Goal: Find specific page/section: Find specific page/section

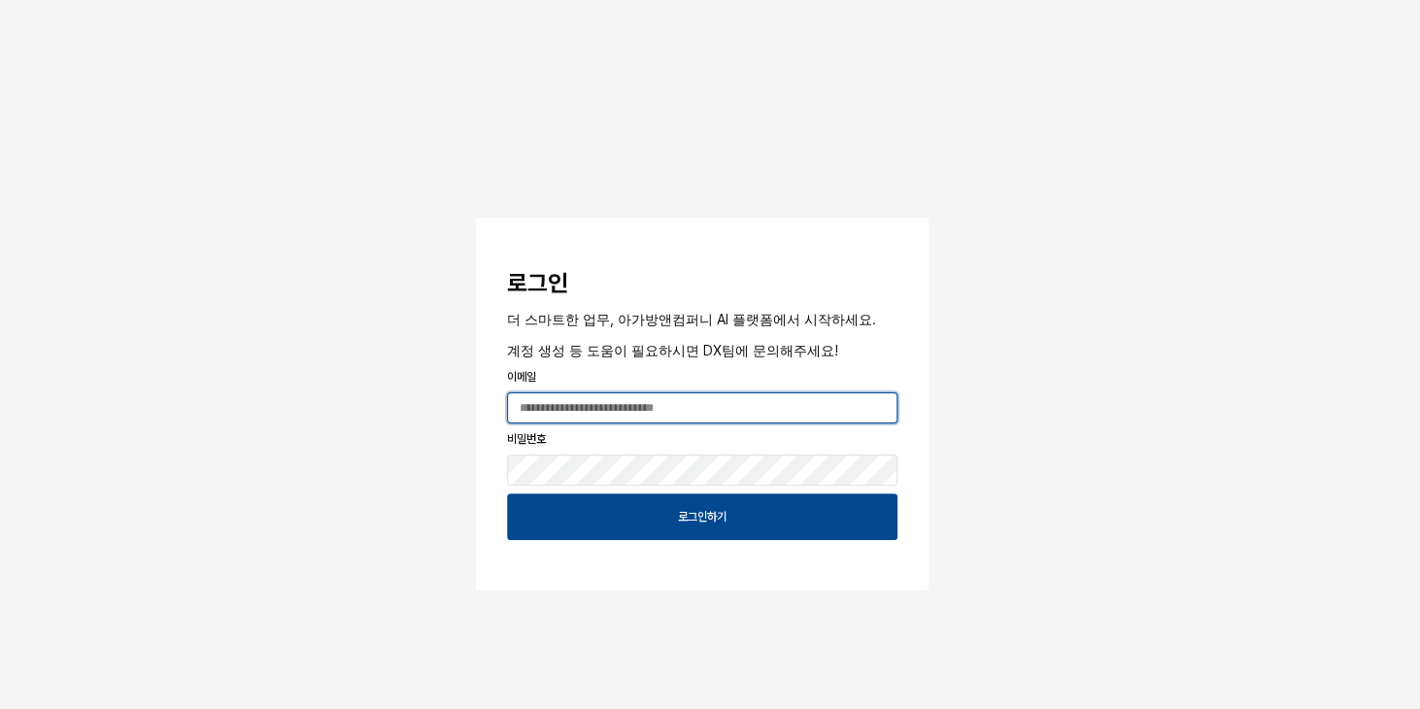
type input "**********"
drag, startPoint x: 0, startPoint y: 0, endPoint x: 1011, endPoint y: 151, distance: 1022.3
click at [1011, 151] on div "**********" at bounding box center [710, 353] width 1420 height 707
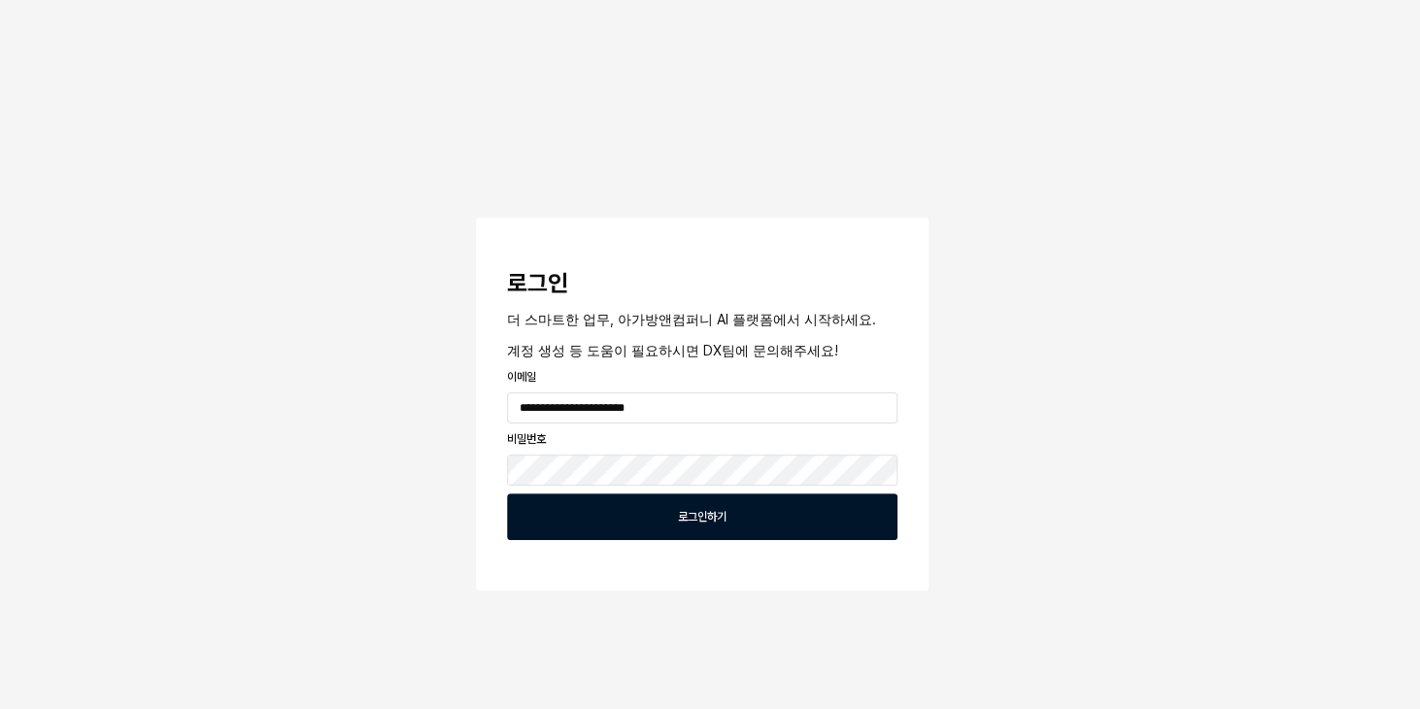
click at [858, 507] on div "로그인하기" at bounding box center [702, 516] width 373 height 45
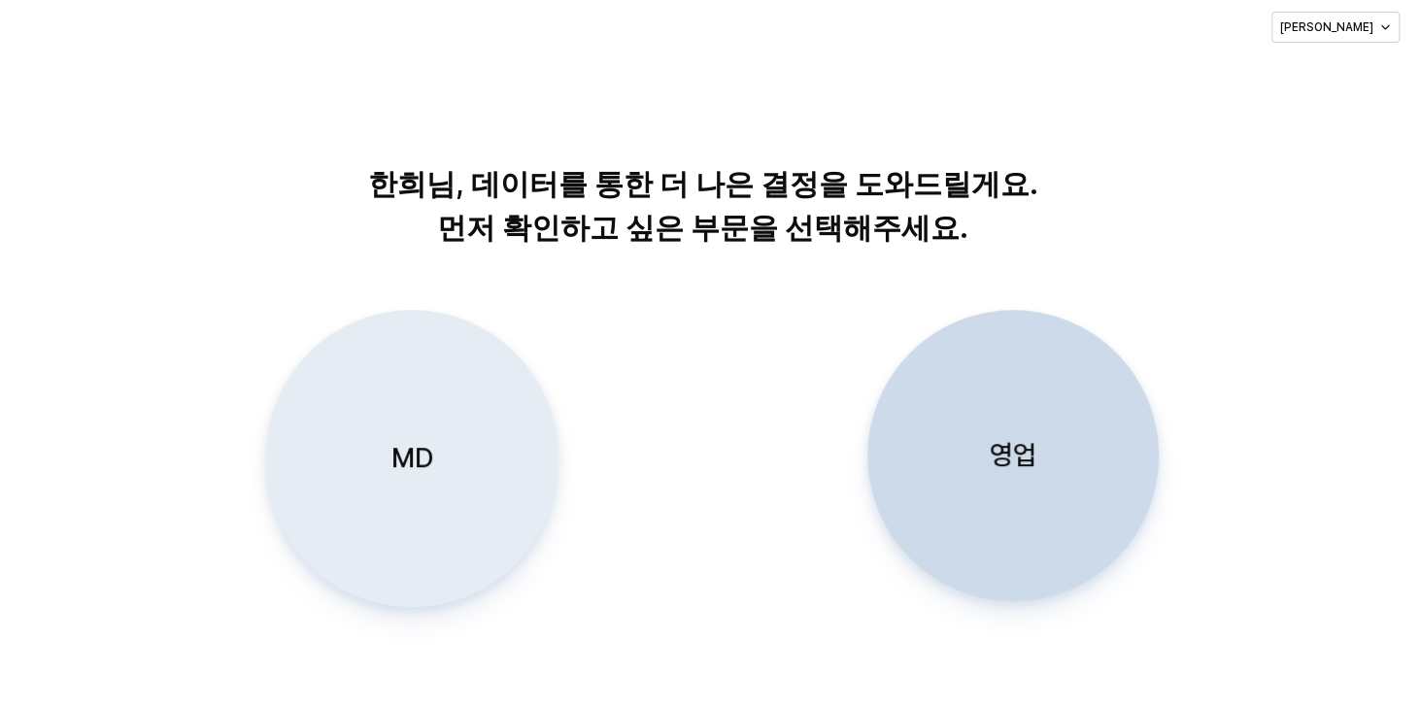
click at [443, 431] on div "MD" at bounding box center [411, 458] width 274 height 295
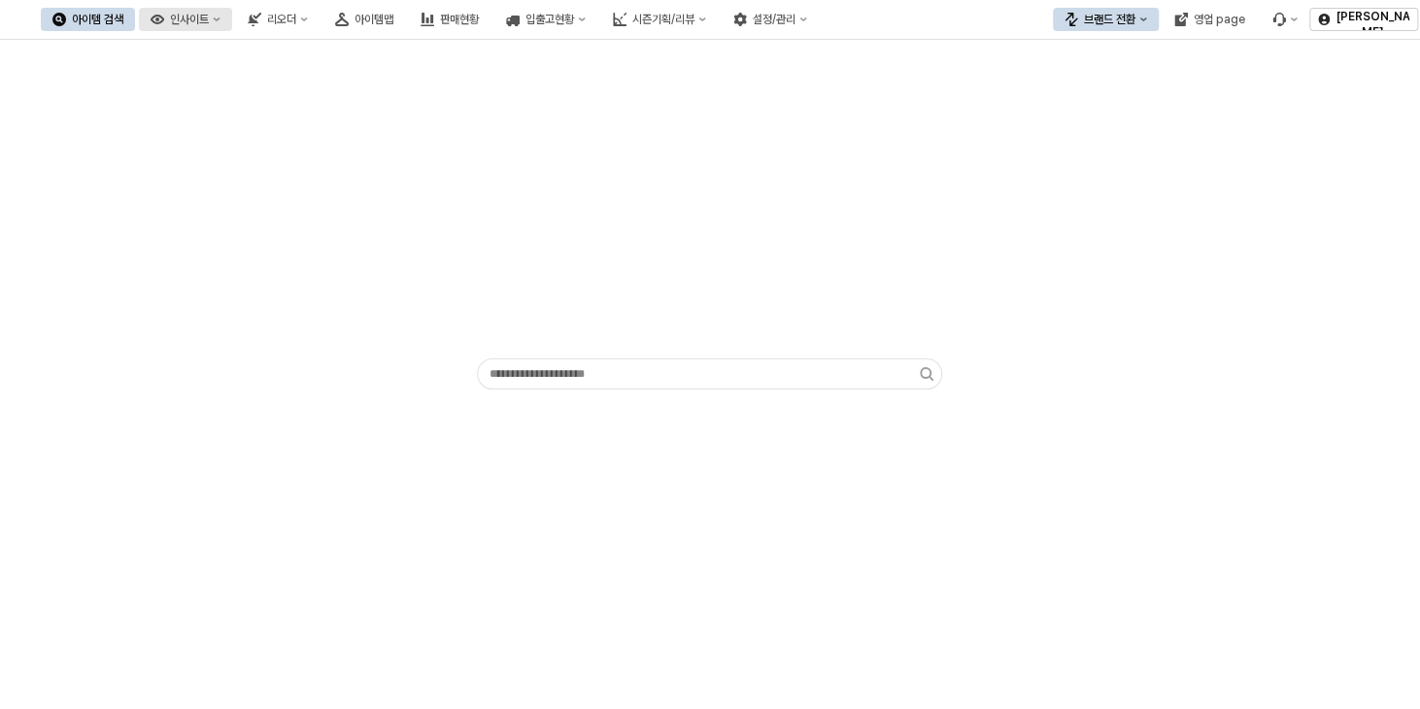
click at [232, 19] on button "인사이트" at bounding box center [185, 19] width 93 height 23
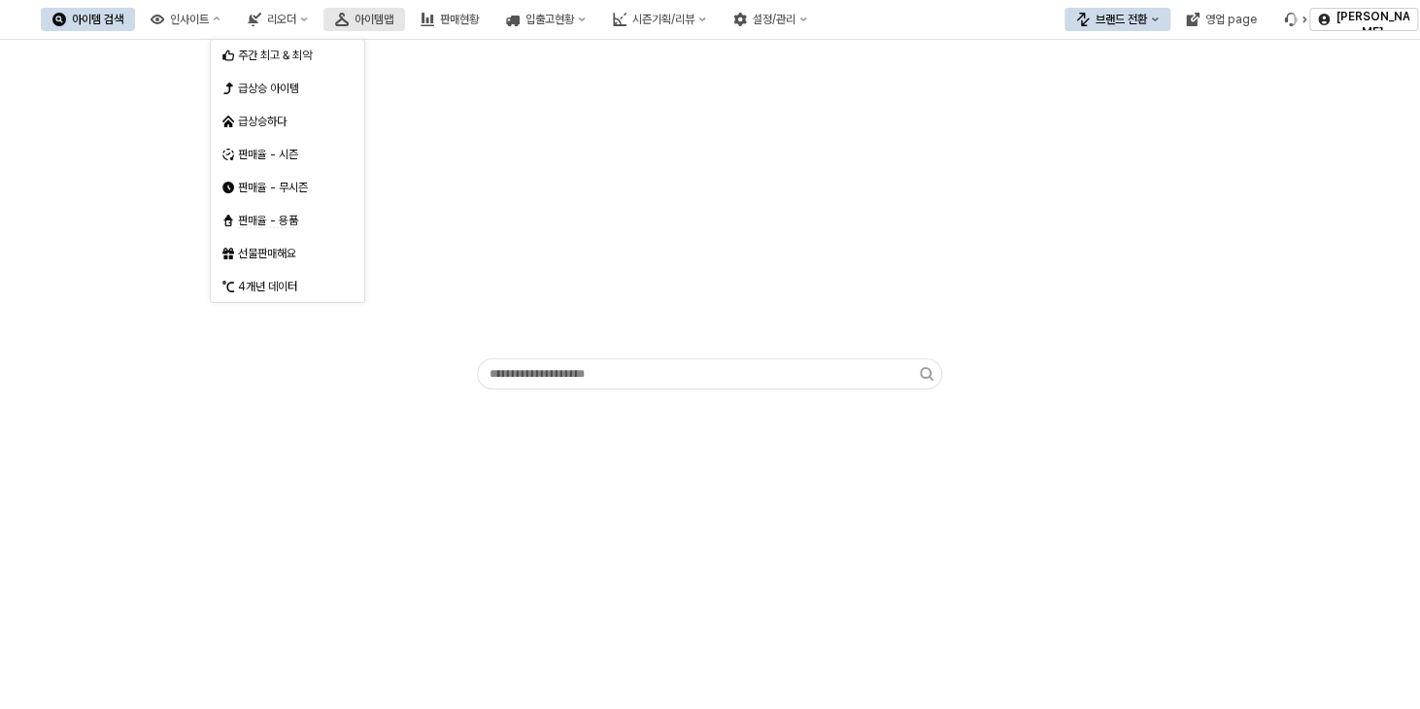
click at [405, 26] on button "아이템맵" at bounding box center [364, 19] width 82 height 23
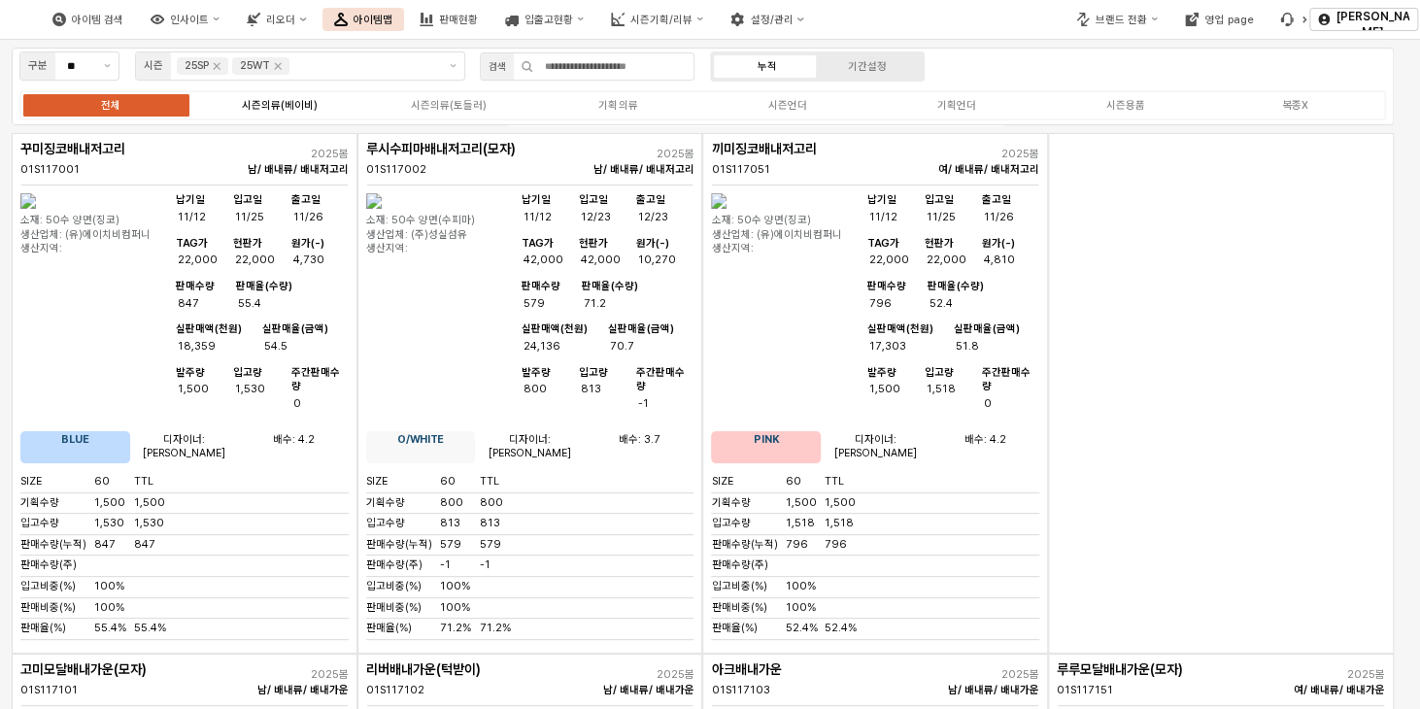
click at [284, 105] on div "시즌의류(베이비)" at bounding box center [280, 105] width 76 height 13
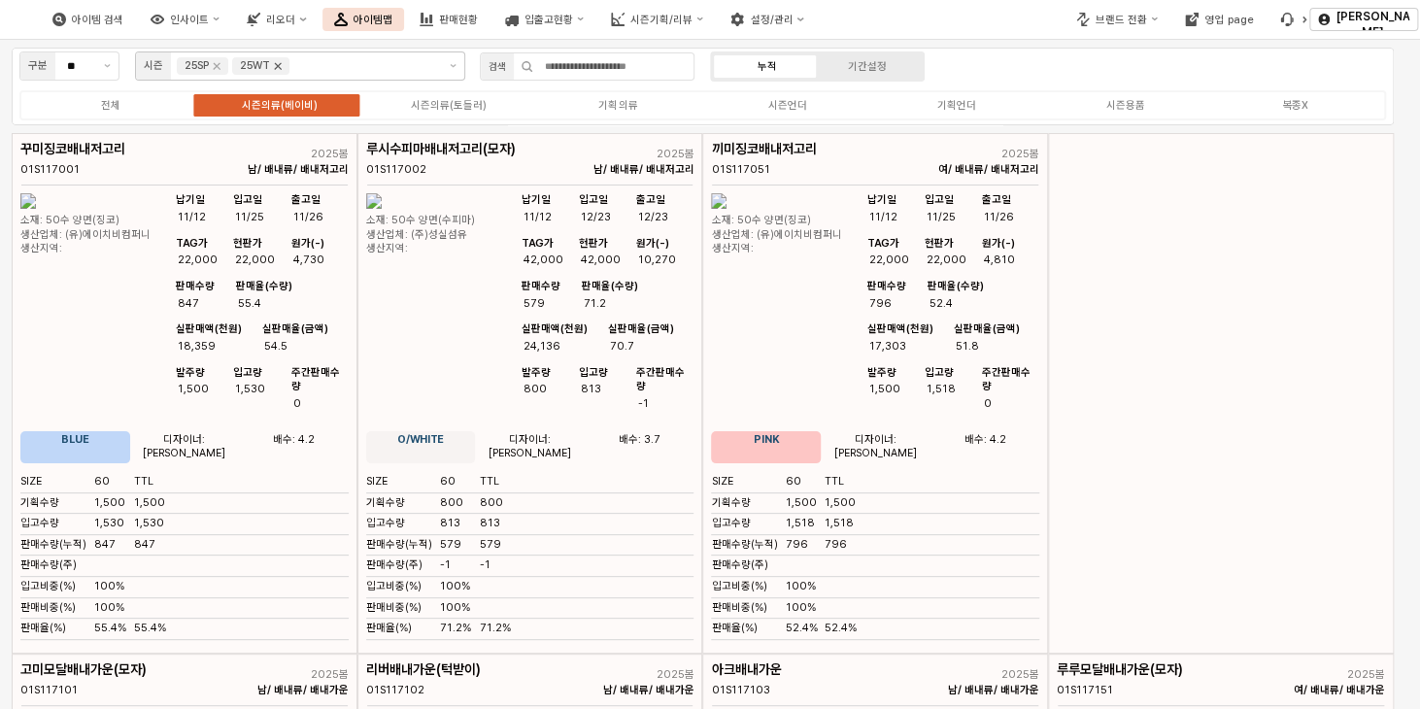
click at [280, 62] on icon "Remove 25WT" at bounding box center [278, 66] width 16 height 16
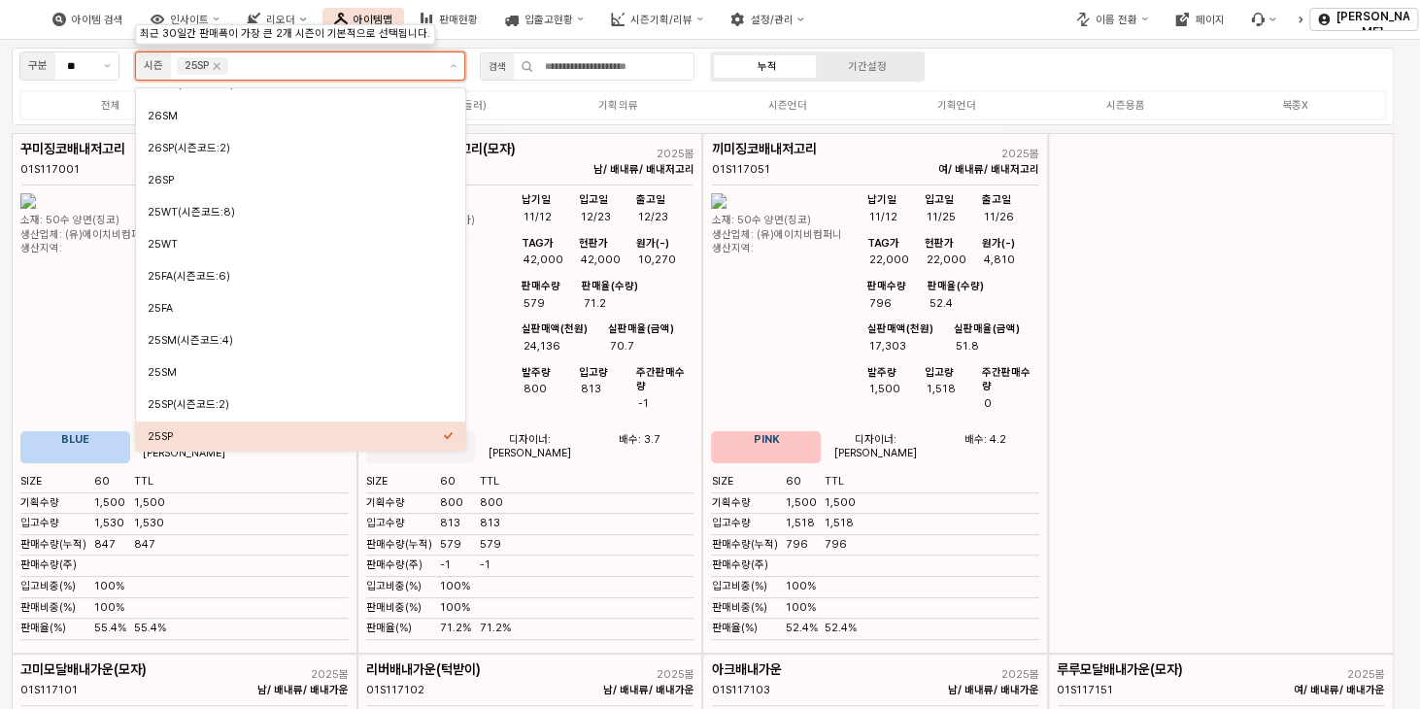
scroll to position [128, 0]
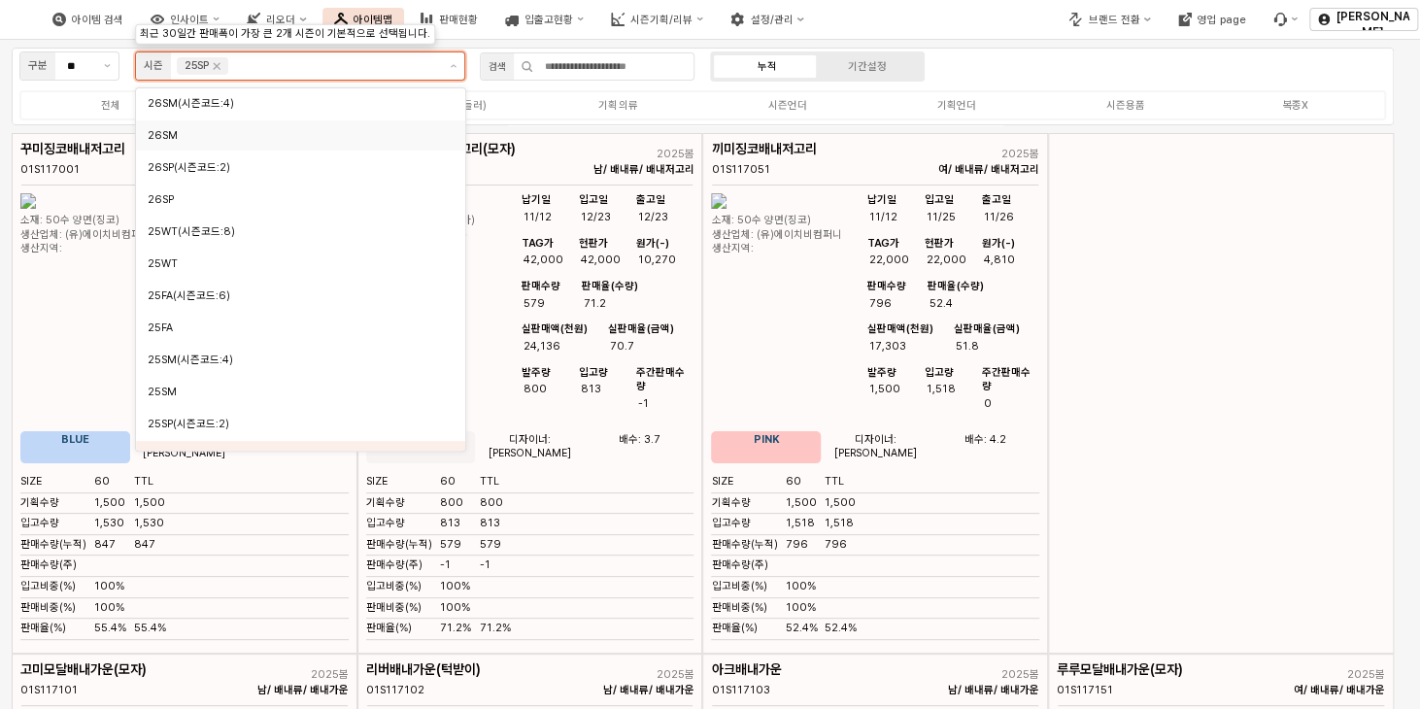
click at [186, 141] on div "26SM" at bounding box center [295, 135] width 295 height 15
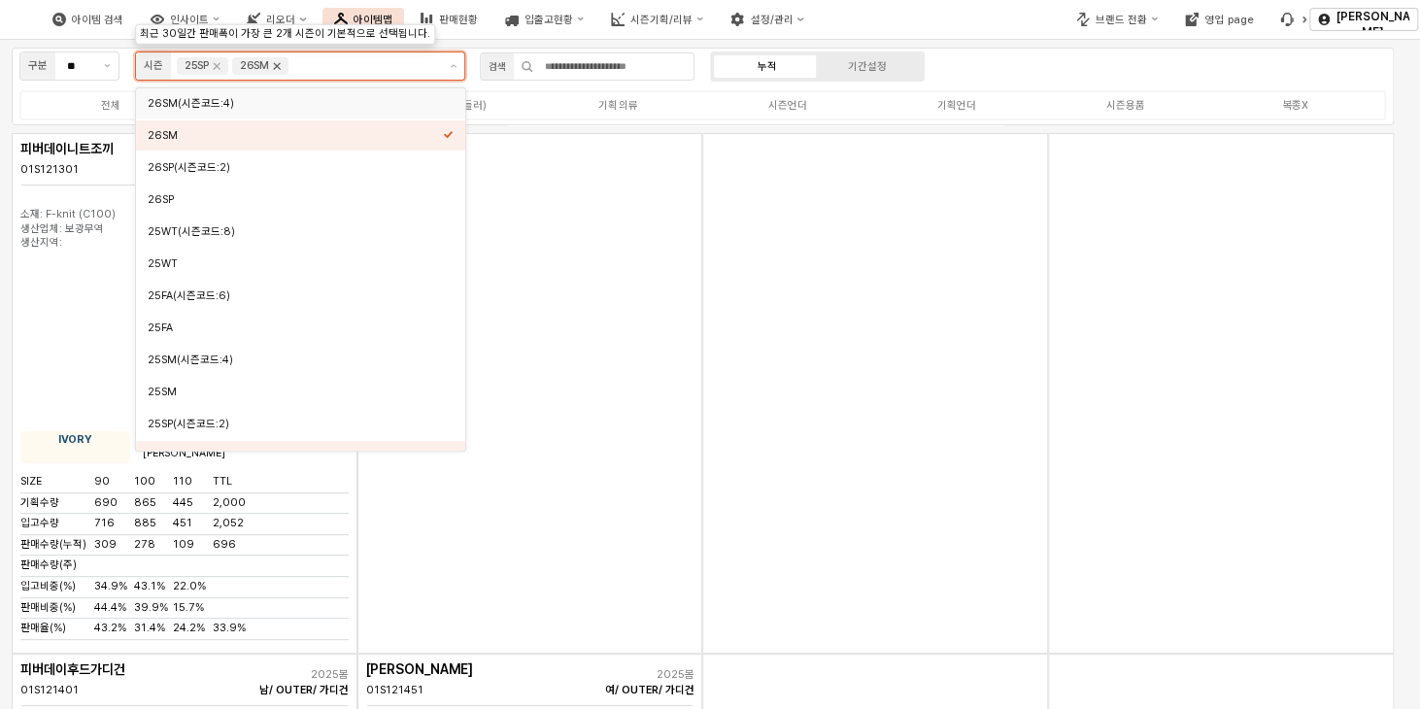
click at [276, 69] on icon "Remove 26SM" at bounding box center [277, 66] width 16 height 16
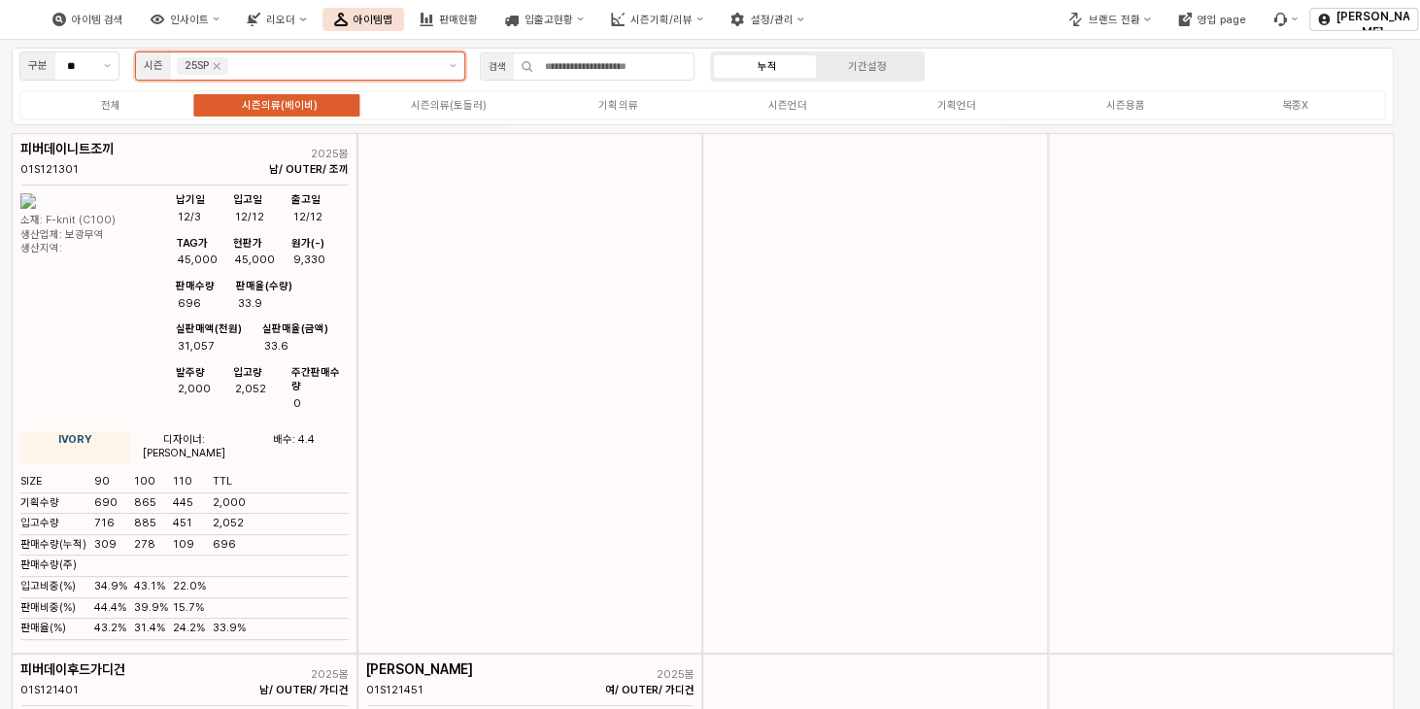
click at [254, 71] on input "앱 프레임" at bounding box center [334, 65] width 204 height 17
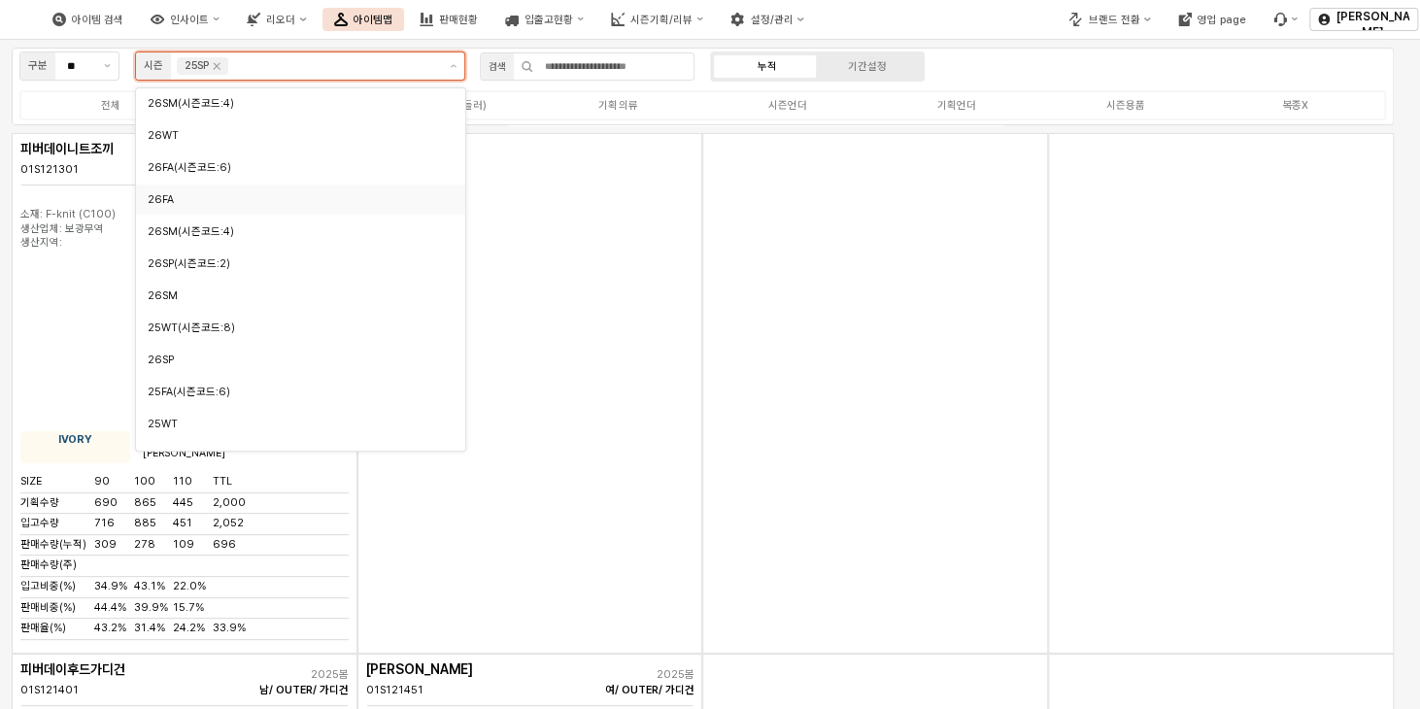
scroll to position [97, 0]
click at [185, 411] on div "25SM" at bounding box center [300, 423] width 329 height 30
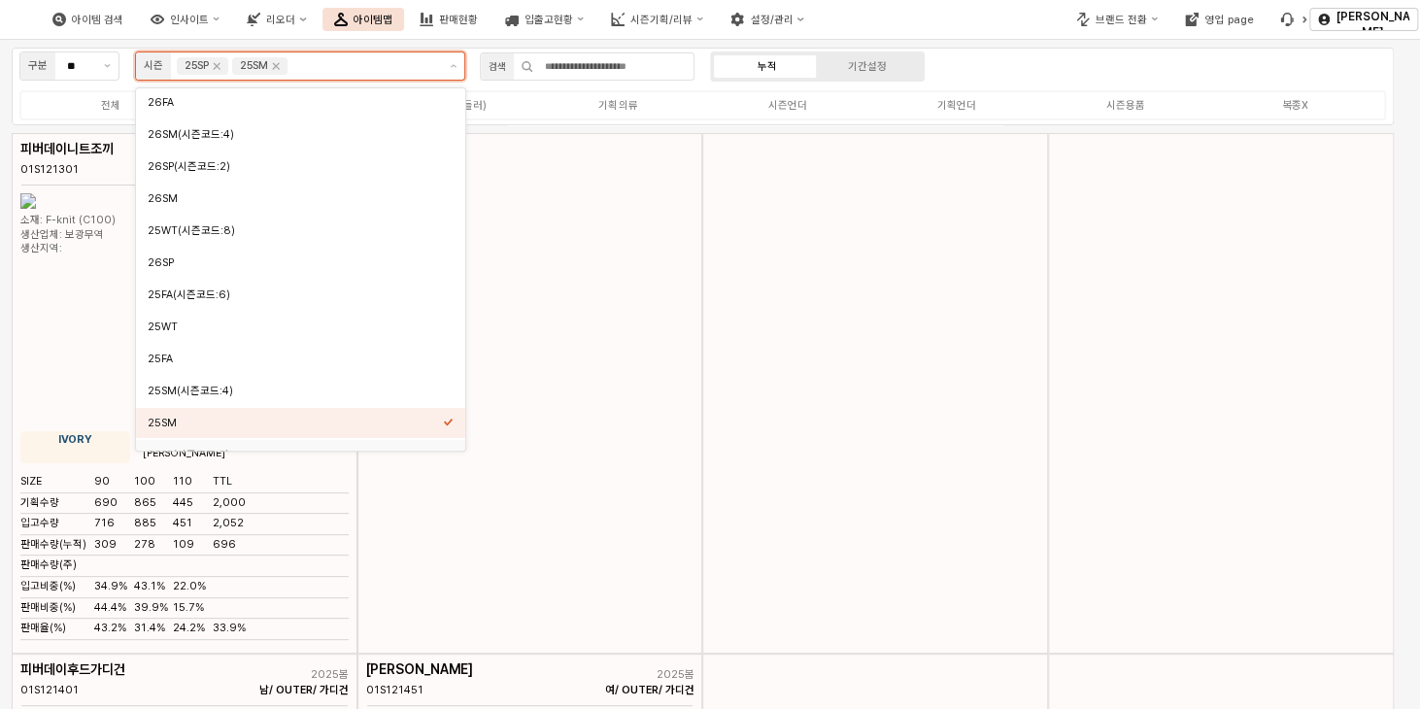
scroll to position [117, 0]
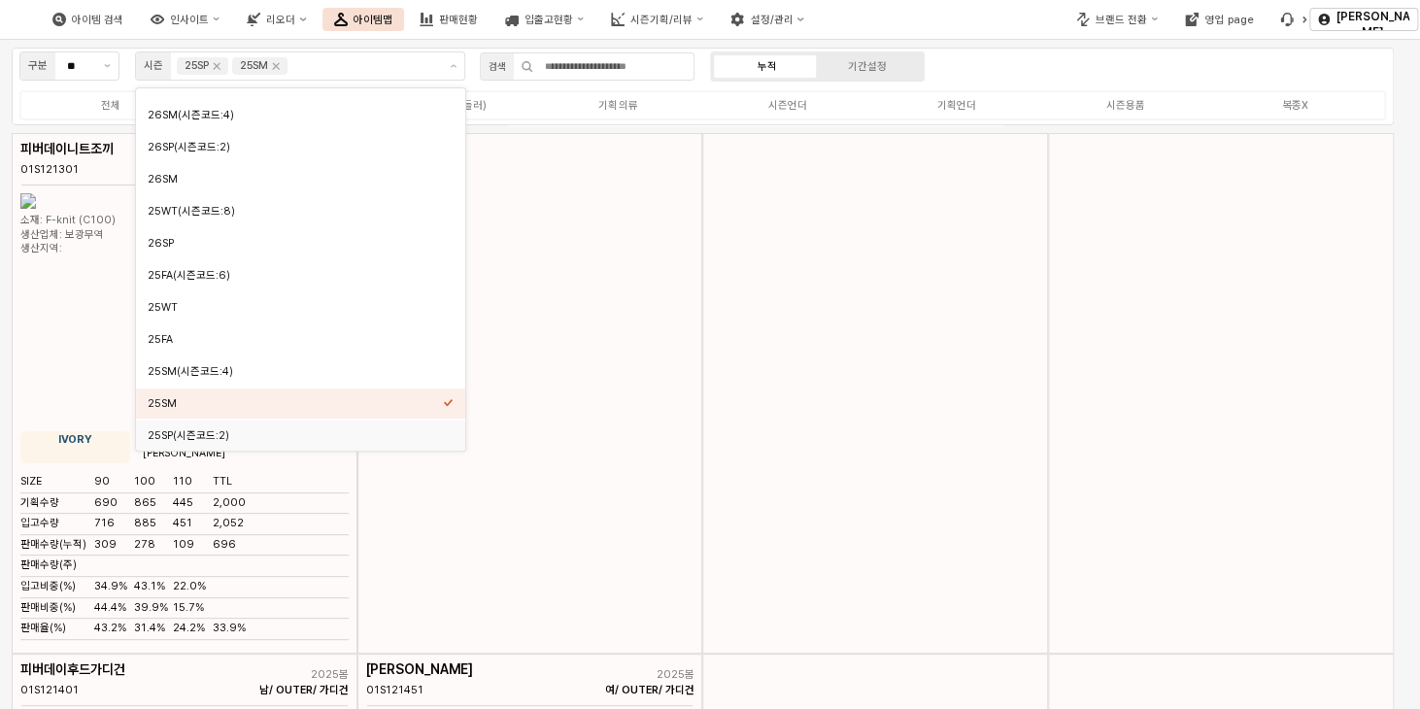
click at [1012, 71] on div "구분 ** 시즌 25SP 25SM 검색 누적 기간설정 전체 시즌의류(베이비) 시즌의류(토들러) 기획의류 시즌언더 기획언더 시즌용품 복종X" at bounding box center [703, 87] width 1382 height 78
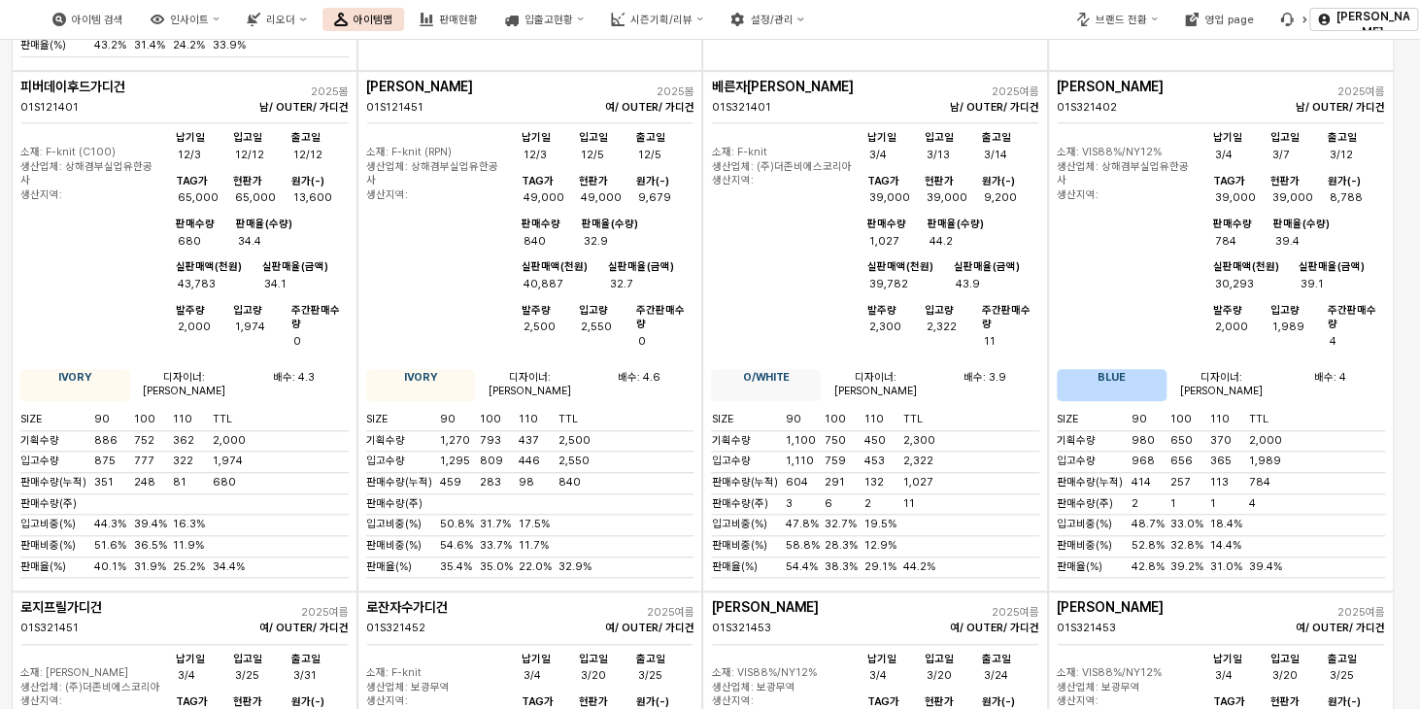
scroll to position [0, 0]
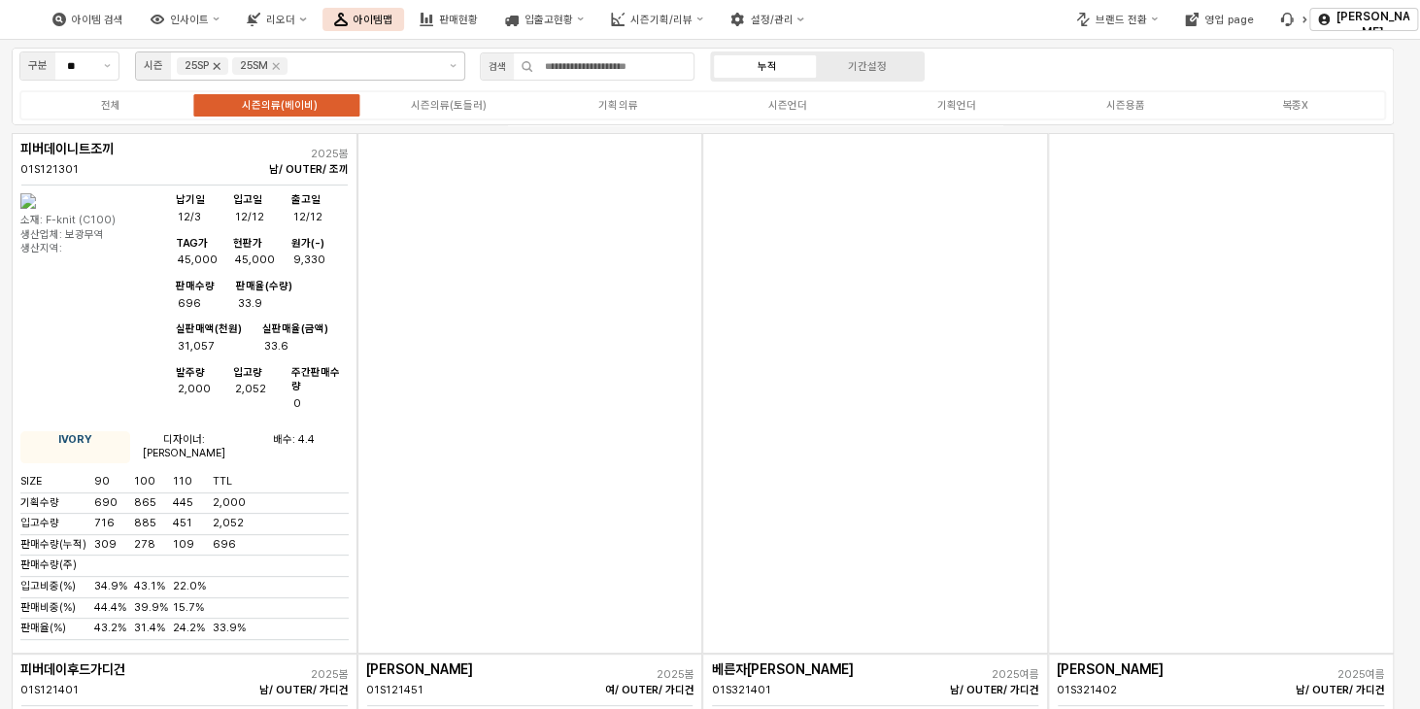
click at [220, 69] on icon "Remove 25SP" at bounding box center [217, 66] width 16 height 16
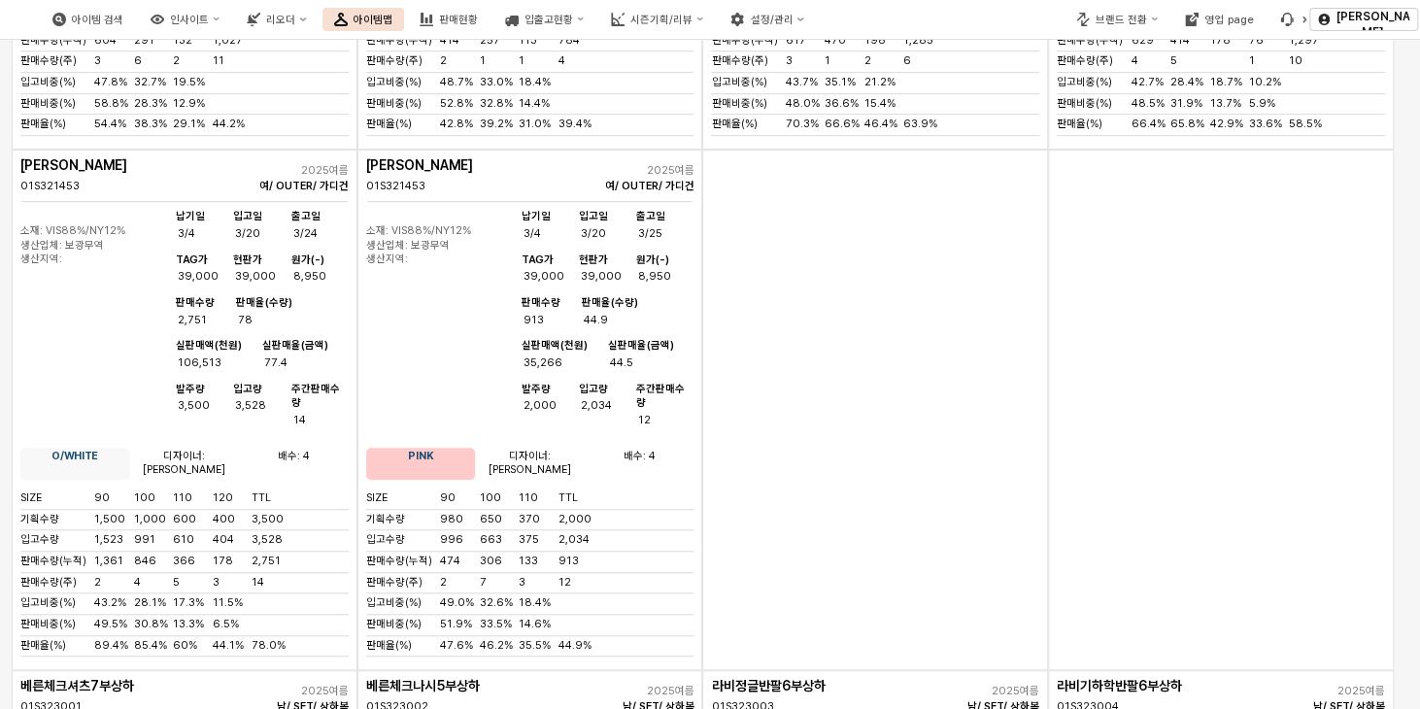
scroll to position [777, 0]
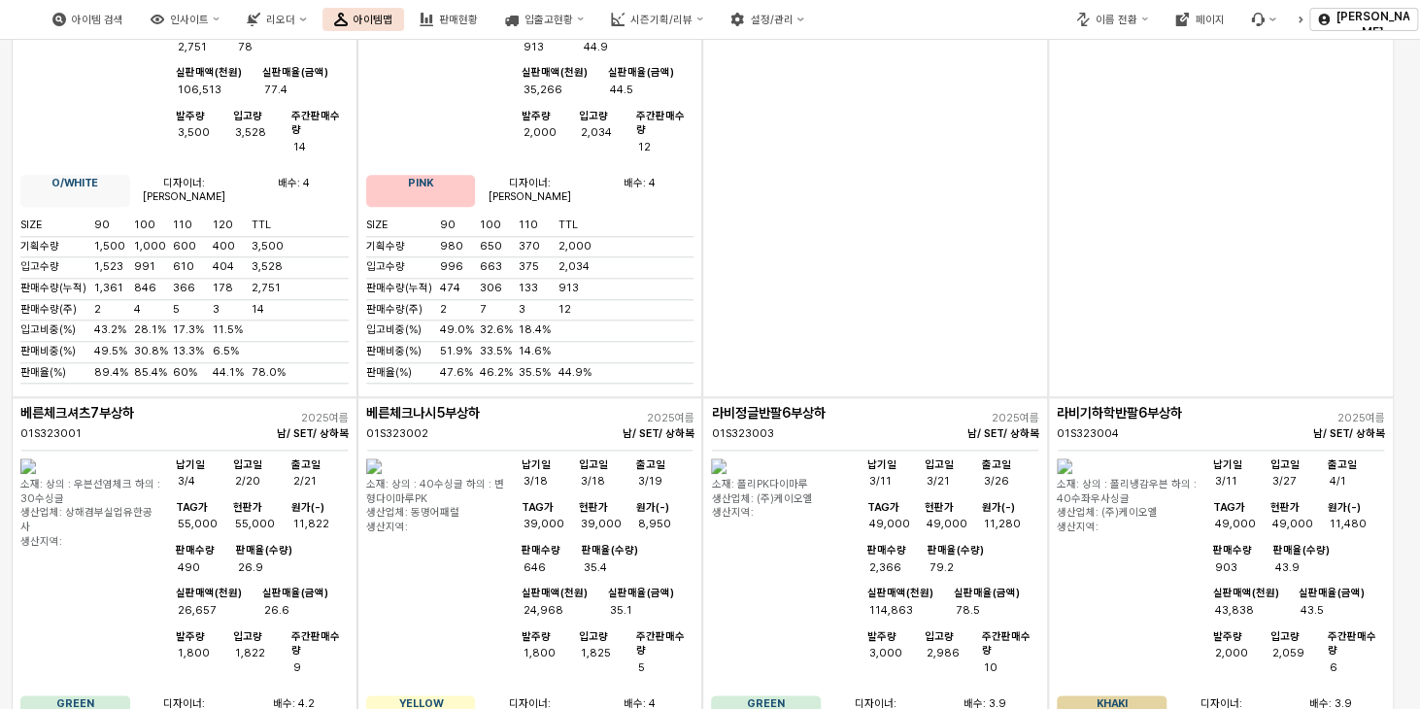
click at [727, 474] on img "앱 프레임" at bounding box center [719, 466] width 16 height 16
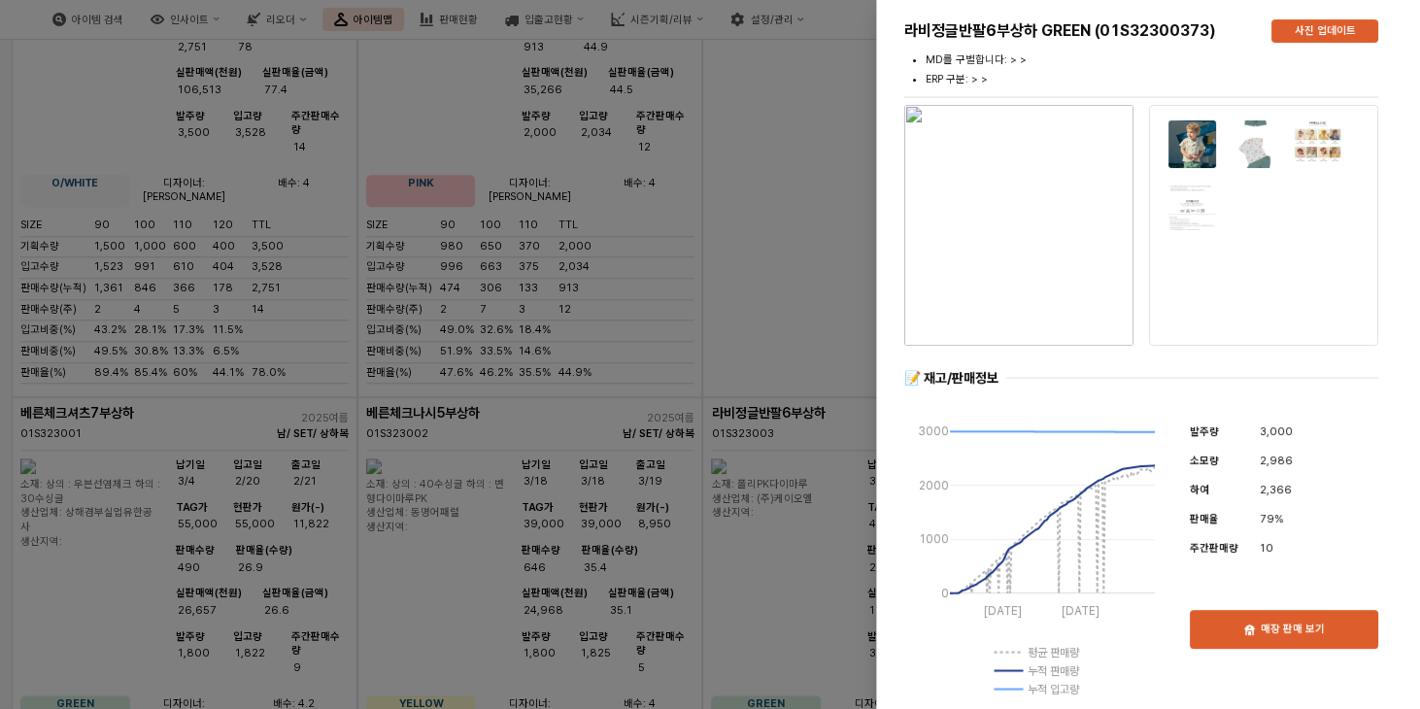
click at [1038, 186] on img "button" at bounding box center [1018, 225] width 229 height 241
click at [759, 176] on div at bounding box center [710, 354] width 1420 height 709
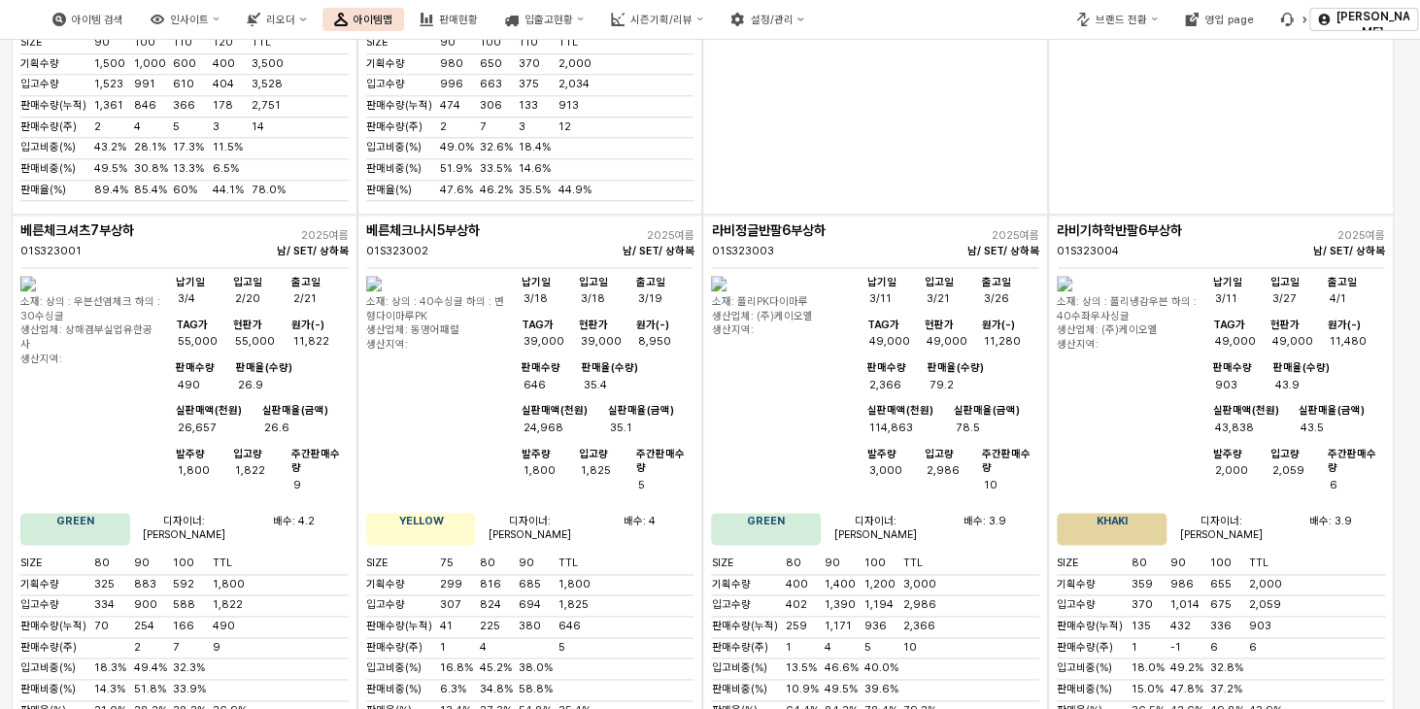
scroll to position [971, 0]
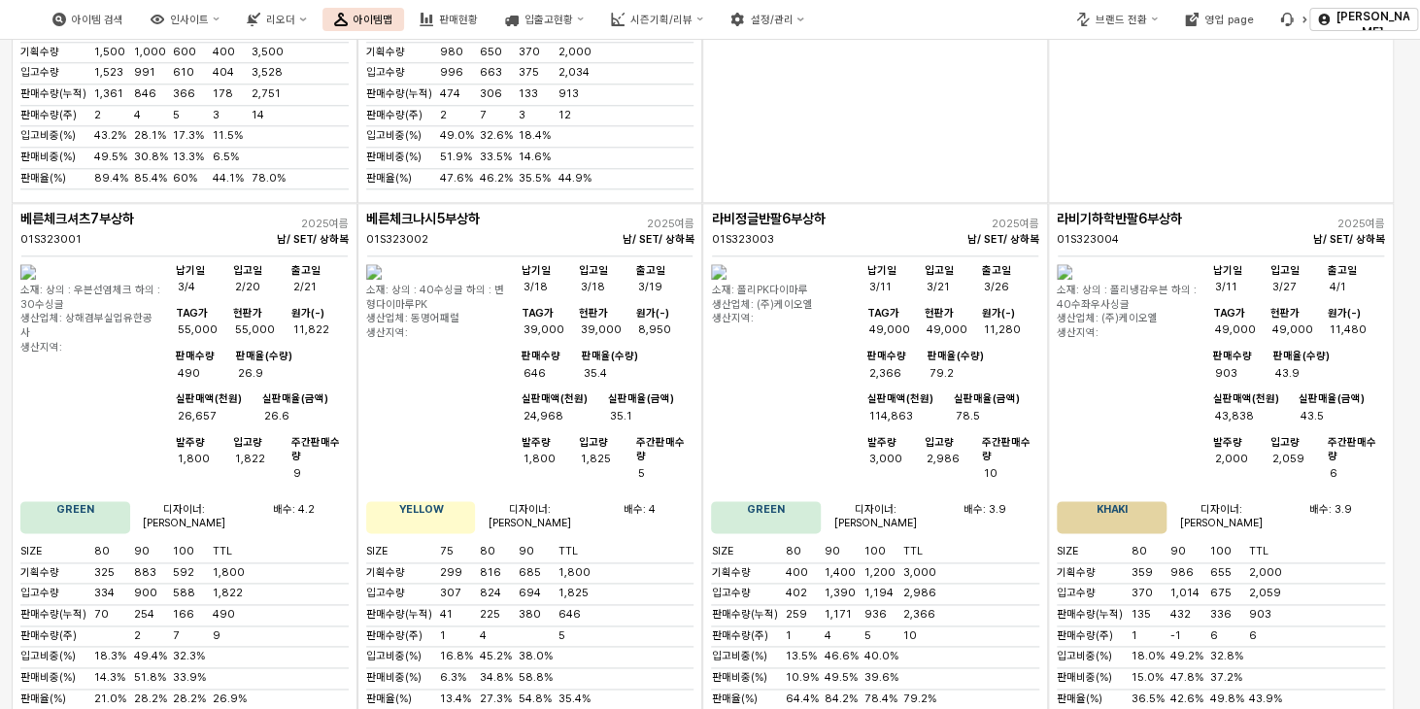
click at [727, 280] on img "앱 프레임" at bounding box center [719, 272] width 16 height 16
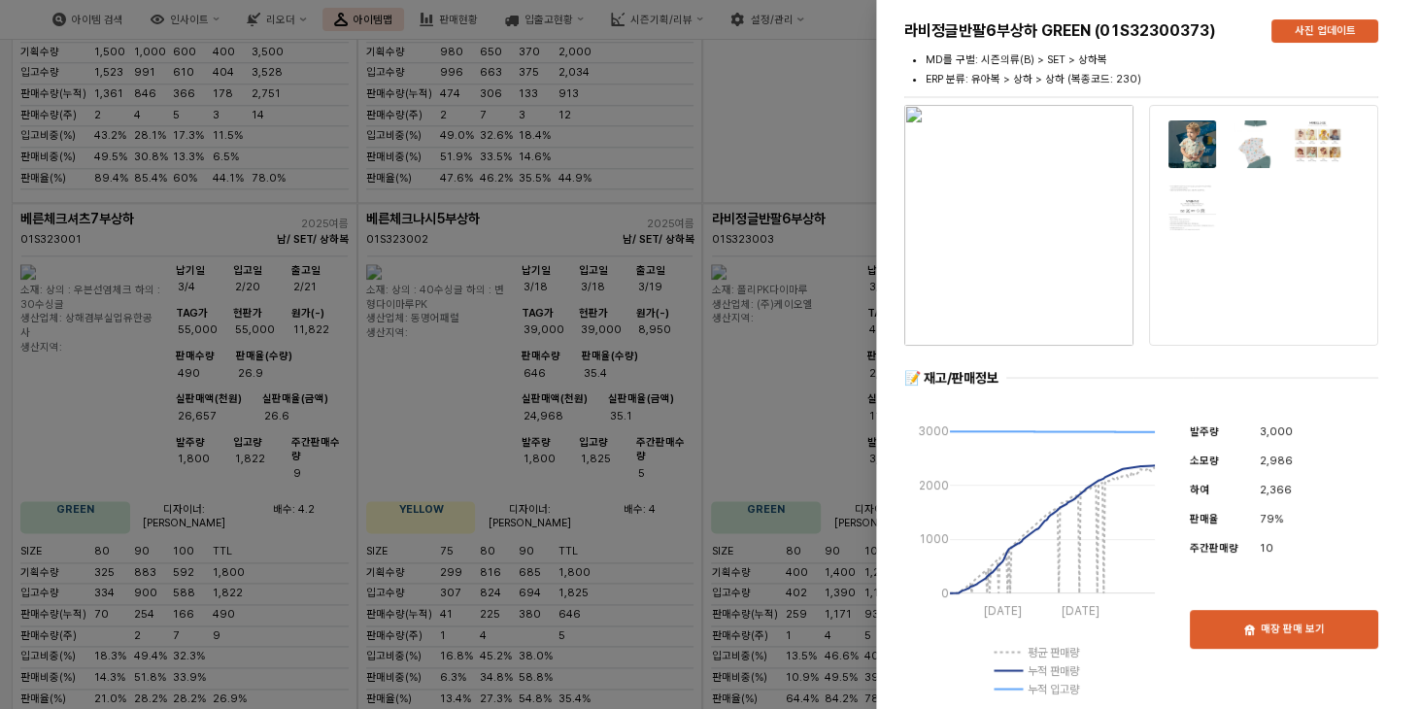
click at [799, 113] on div at bounding box center [710, 354] width 1420 height 709
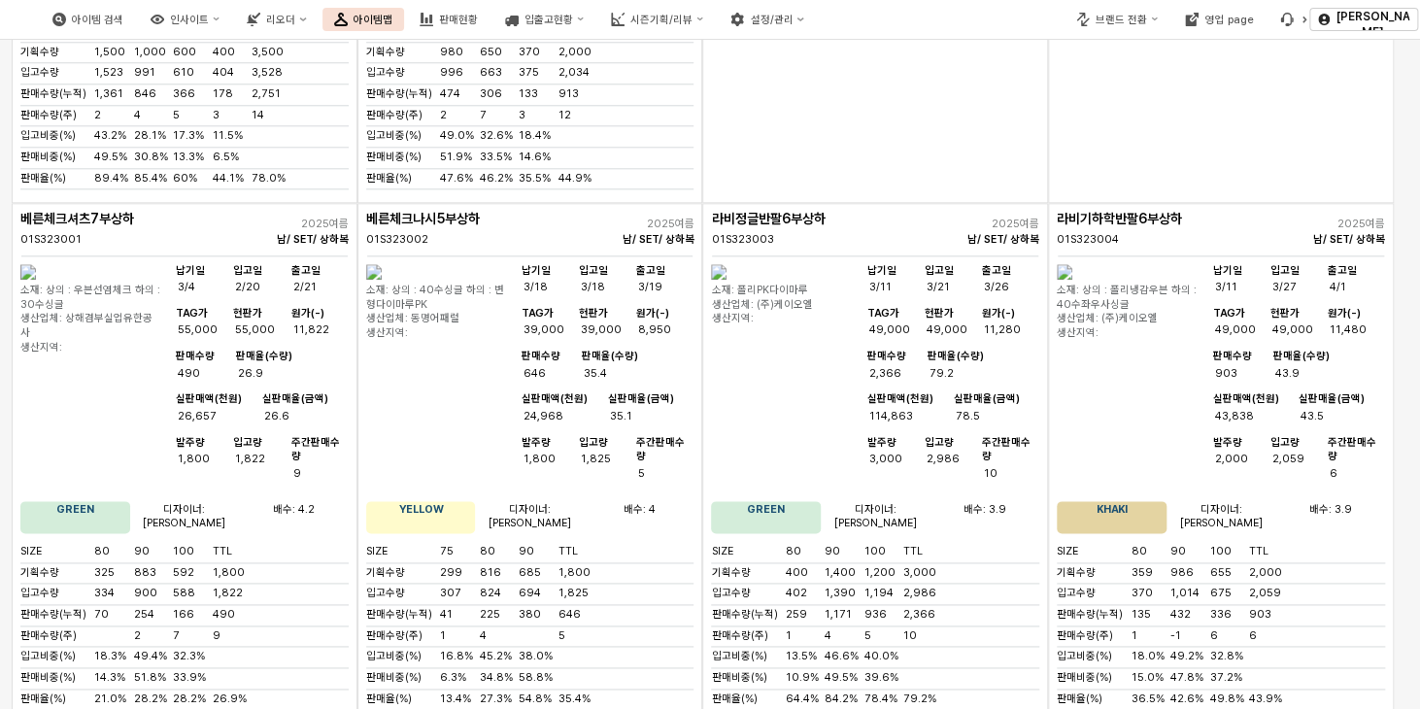
scroll to position [1457, 0]
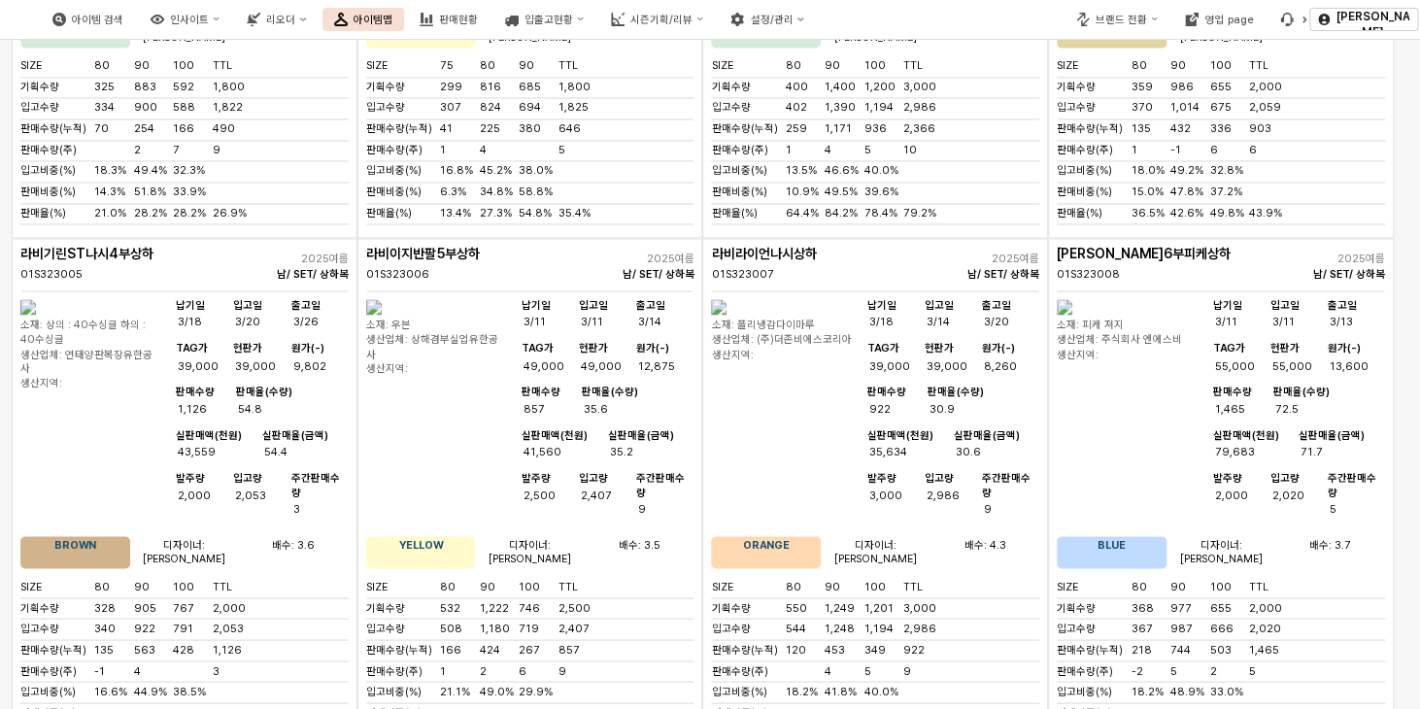
click at [36, 315] on img "앱 프레임" at bounding box center [28, 307] width 16 height 16
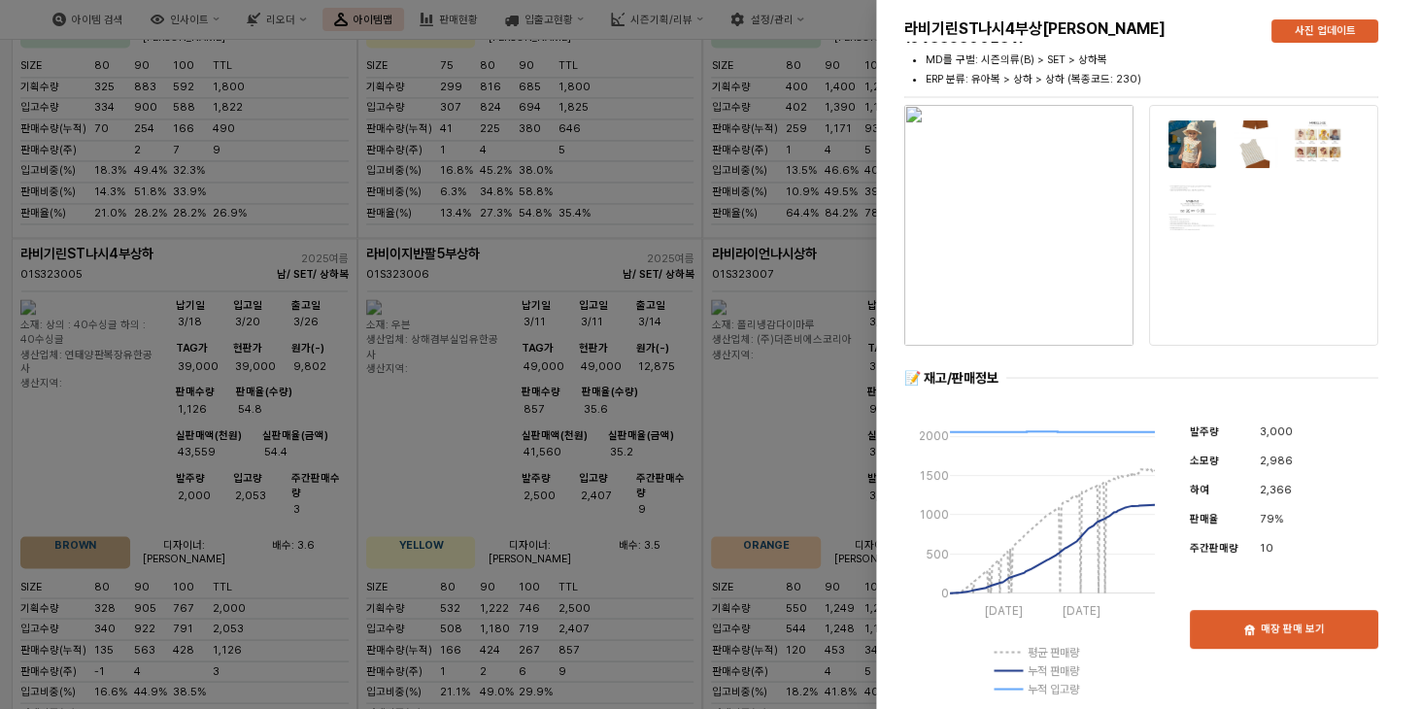
click at [702, 145] on div at bounding box center [710, 354] width 1420 height 709
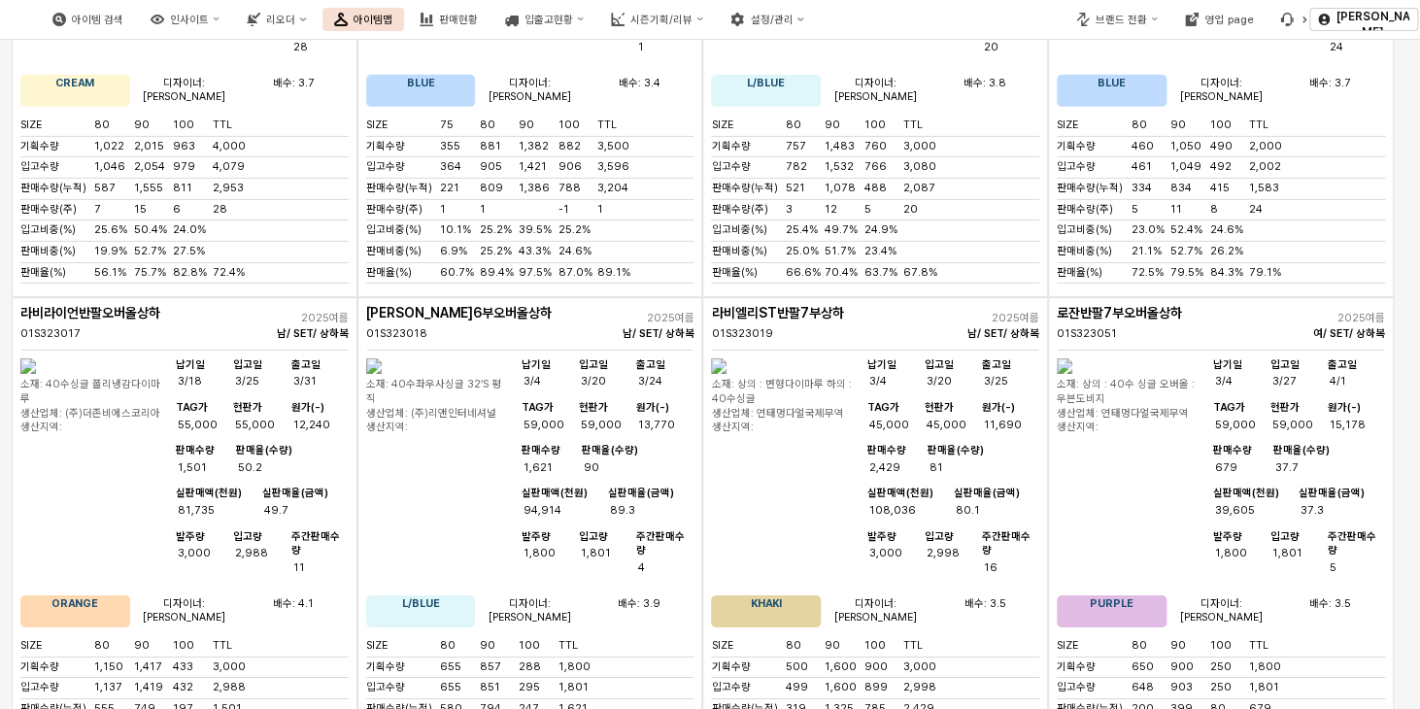
scroll to position [3011, 0]
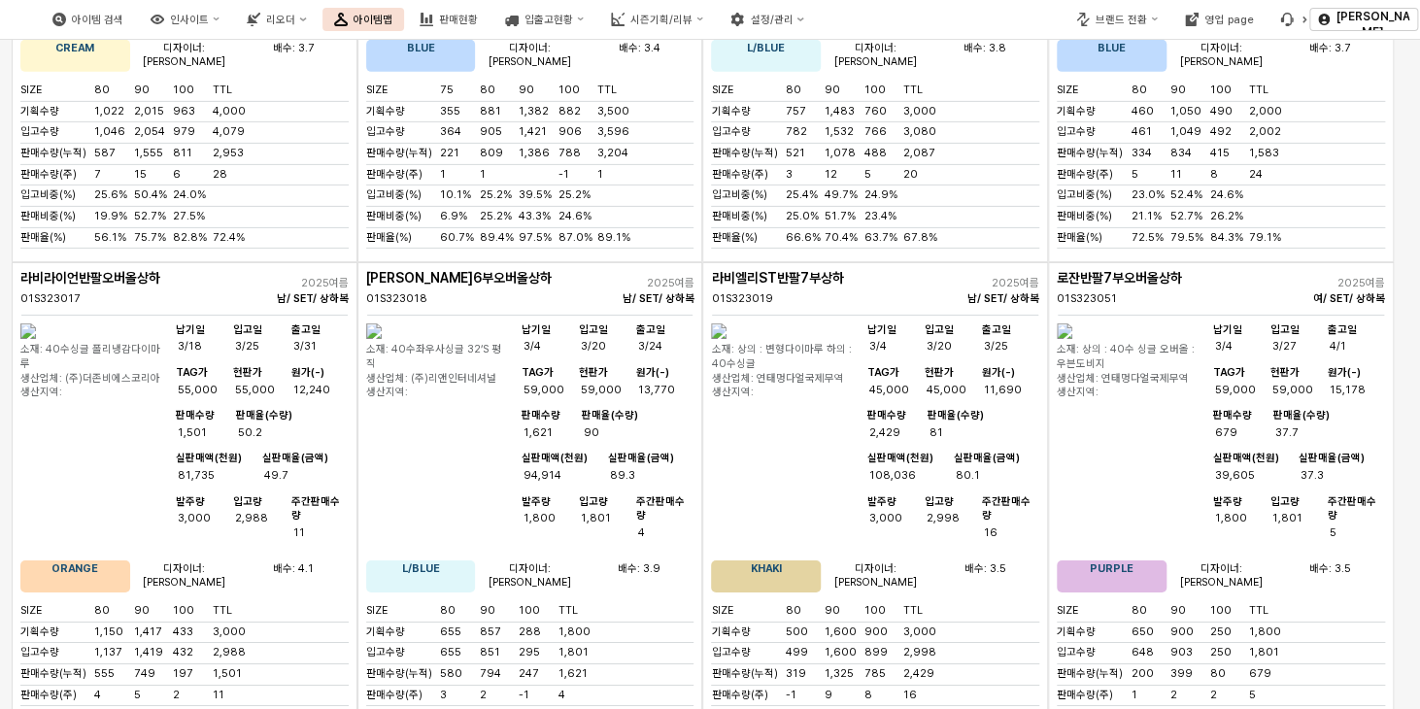
click at [727, 323] on img "앱 프레임" at bounding box center [719, 331] width 16 height 16
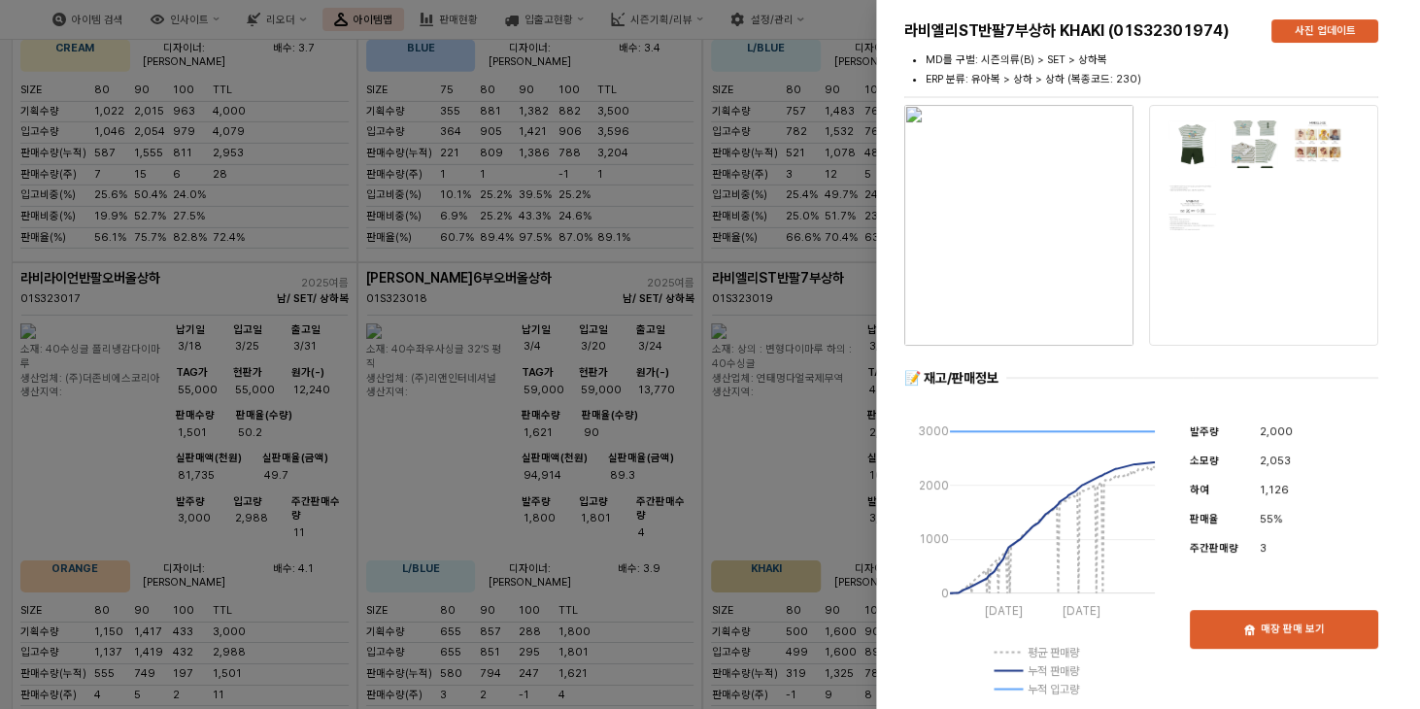
click at [847, 186] on div at bounding box center [710, 354] width 1420 height 709
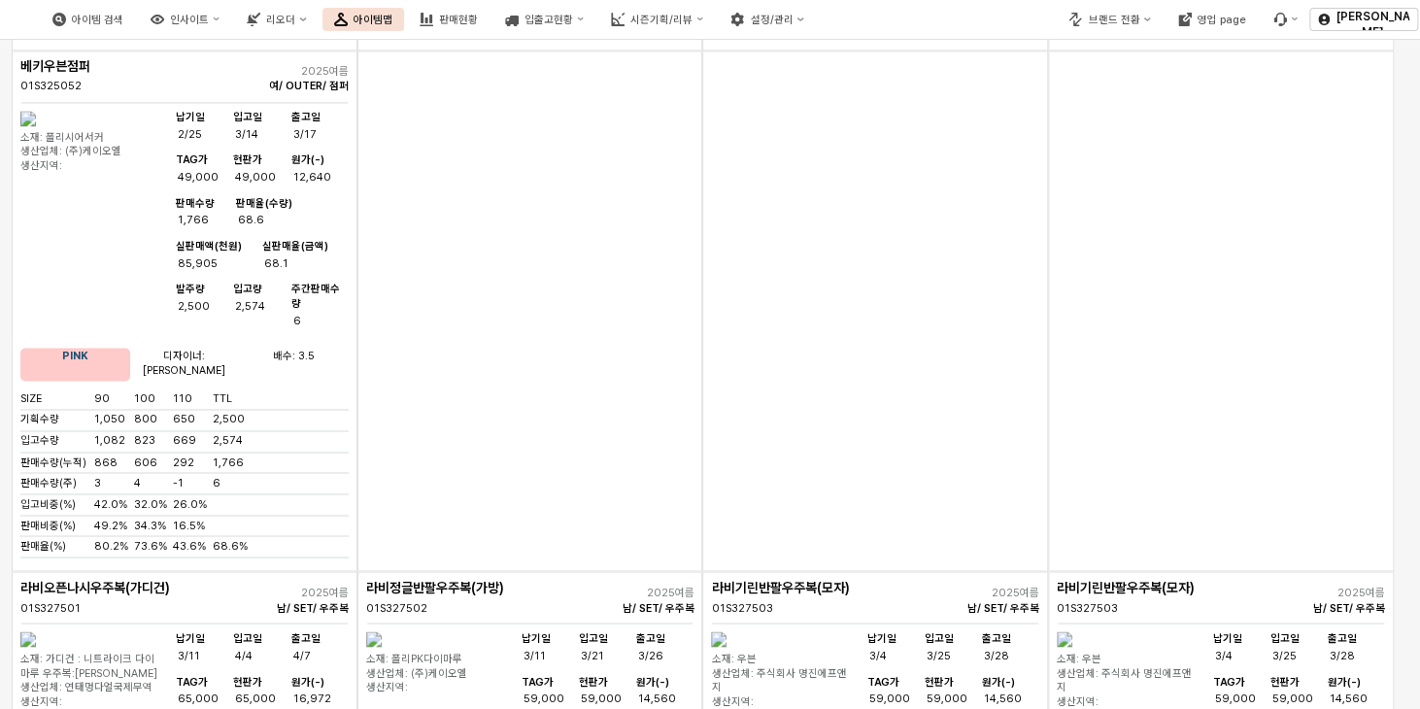
scroll to position [8451, 0]
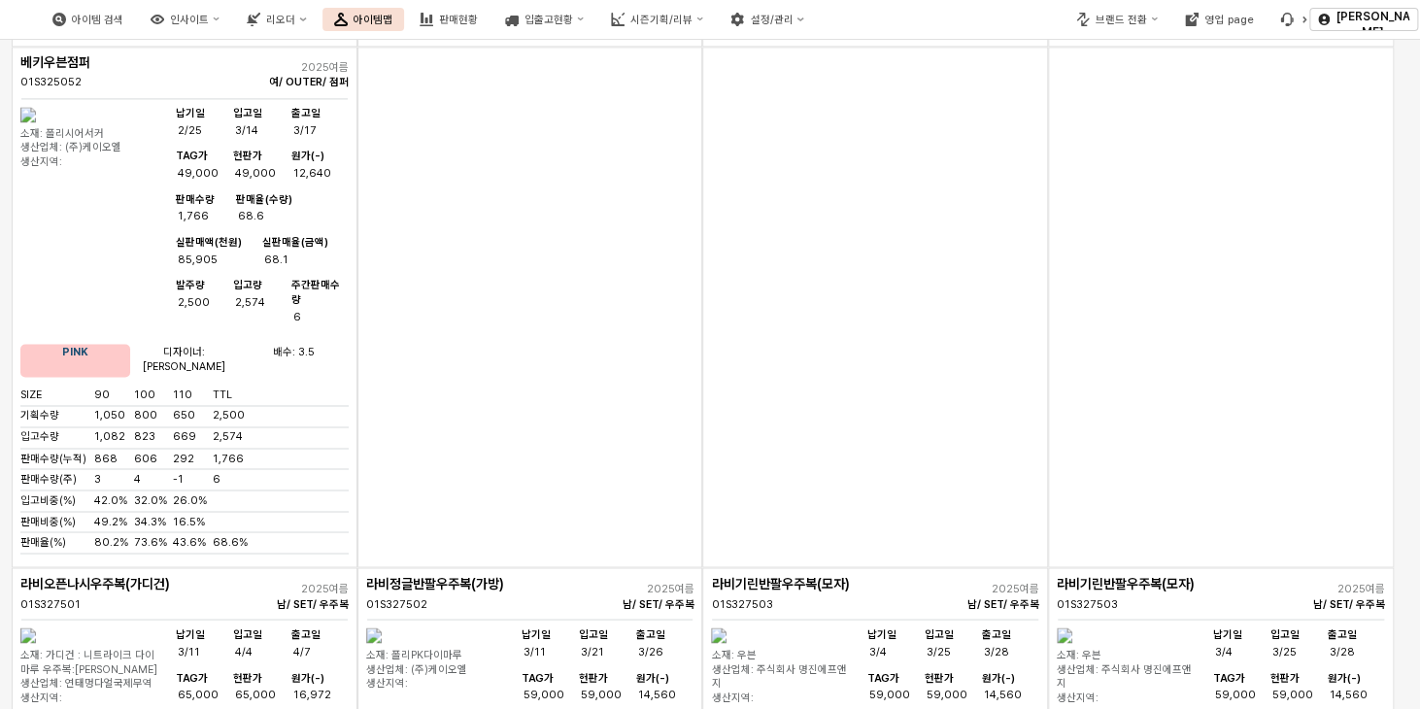
click at [382, 627] on img "앱 프레임" at bounding box center [374, 635] width 16 height 16
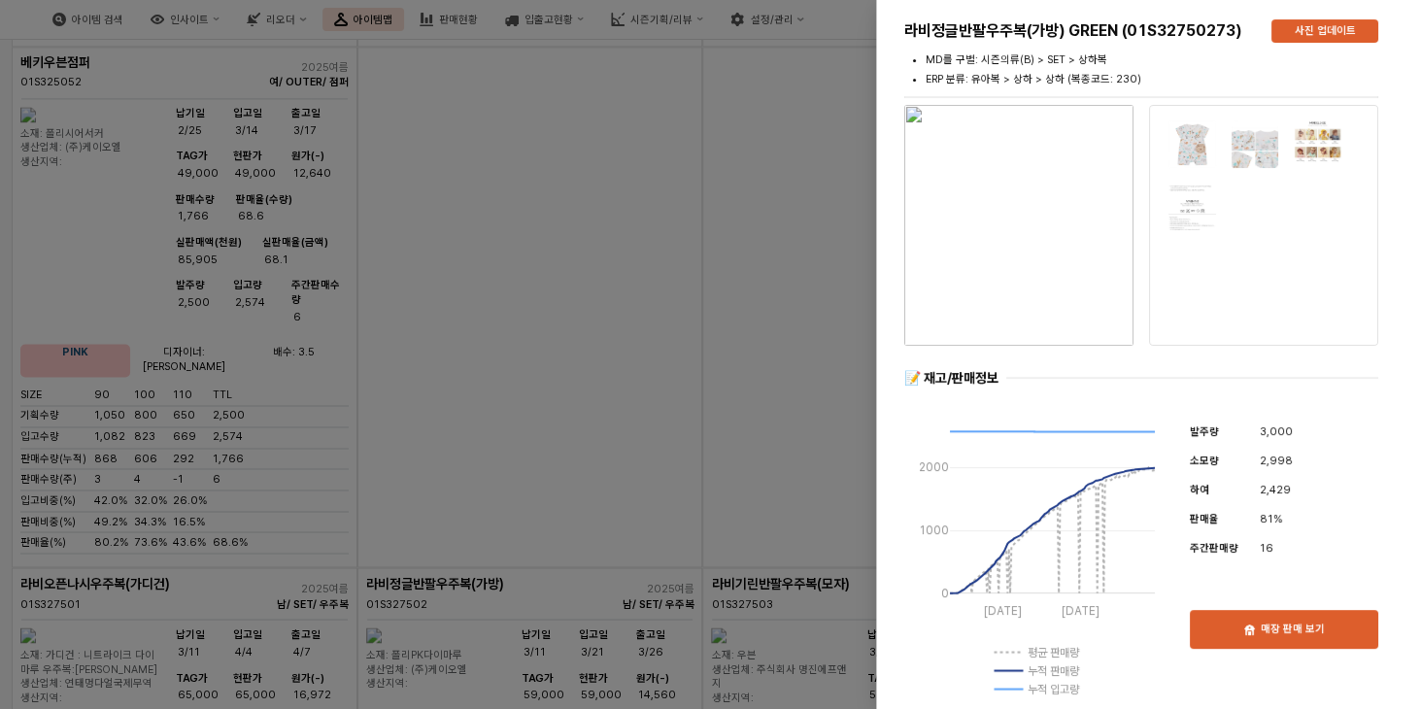
click at [490, 218] on div at bounding box center [710, 354] width 1420 height 709
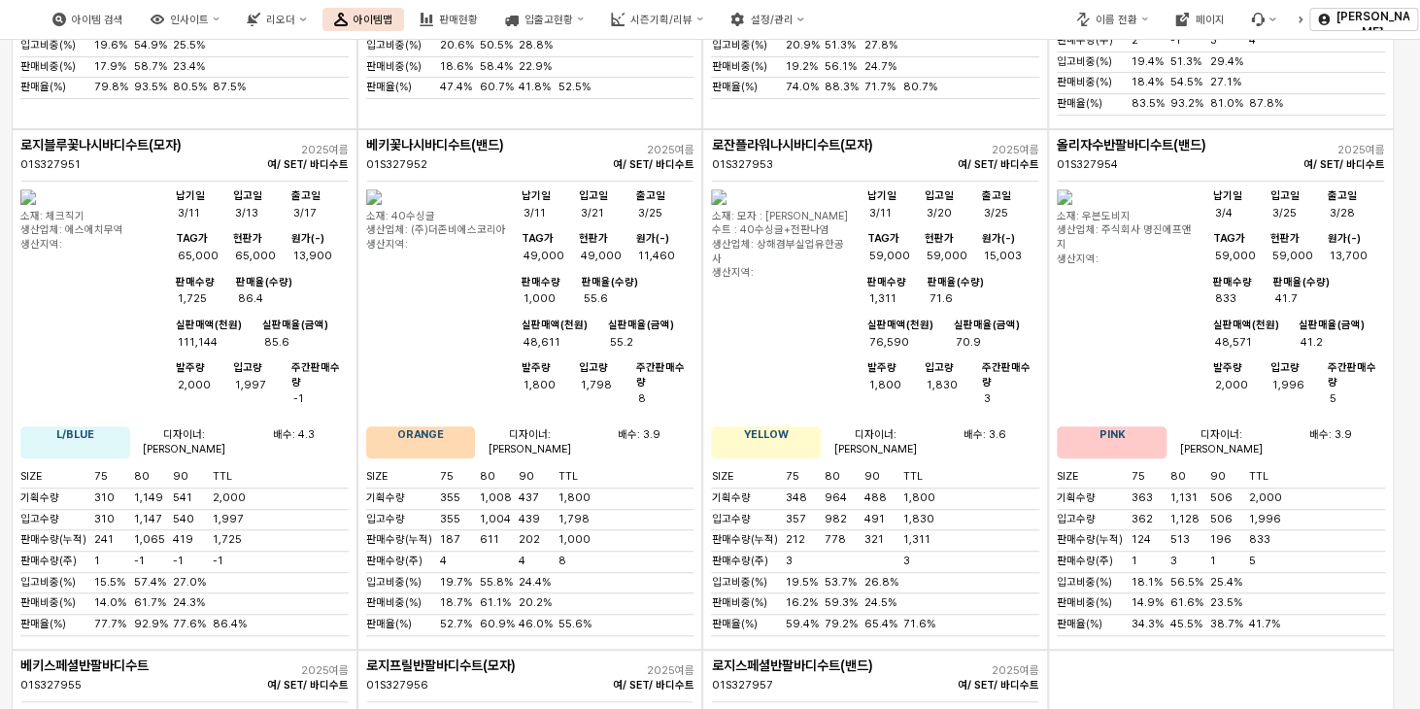
scroll to position [10970, 0]
